Goal: Task Accomplishment & Management: Manage account settings

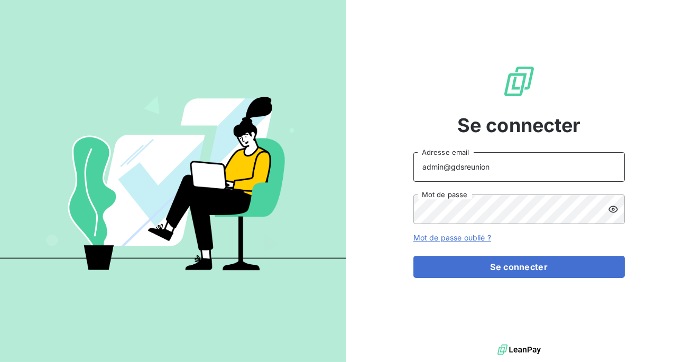
click at [498, 168] on input "admin@gdsreunion" at bounding box center [518, 167] width 211 height 30
type input "admin@gdsrunservice"
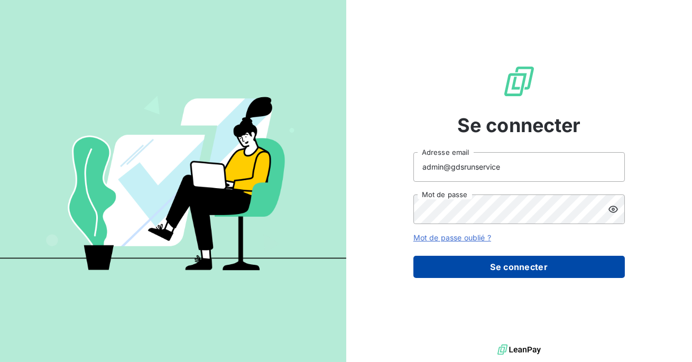
click at [501, 265] on button "Se connecter" at bounding box center [518, 267] width 211 height 22
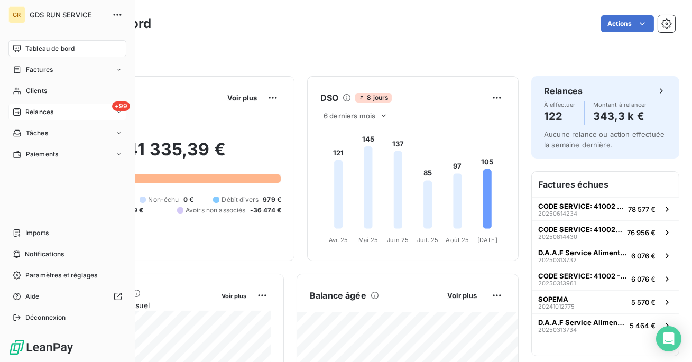
click at [14, 119] on div "+99 Relances" at bounding box center [67, 112] width 118 height 17
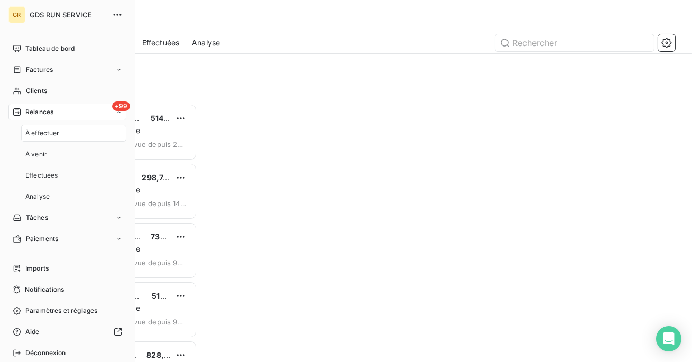
scroll to position [258, 146]
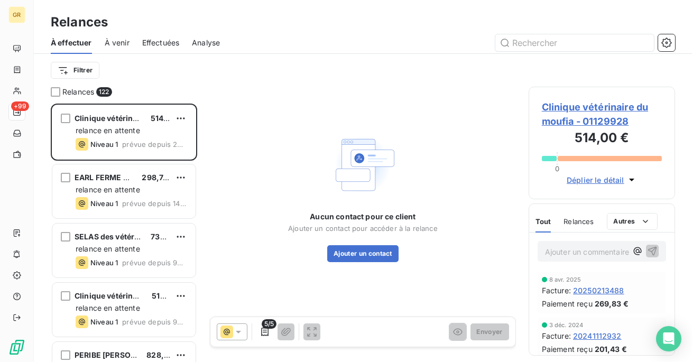
click at [152, 44] on span "Effectuées" at bounding box center [161, 43] width 38 height 11
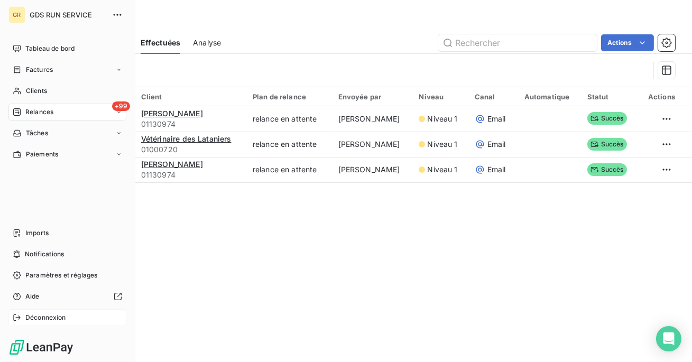
click at [29, 315] on span "Déconnexion" at bounding box center [45, 318] width 41 height 10
